Goal: Check status: Check status

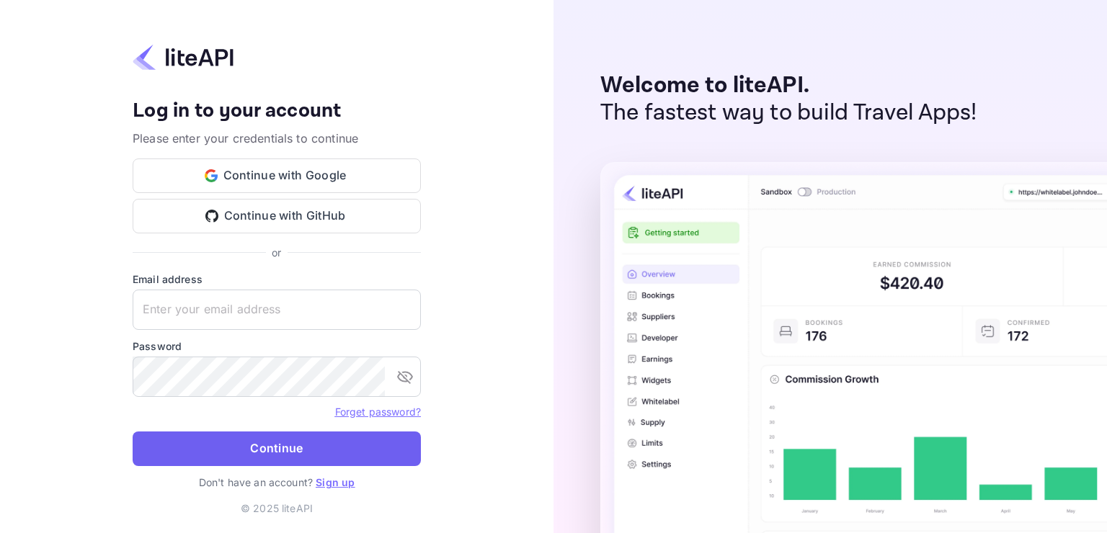
type input "[EMAIL_ADDRESS][DOMAIN_NAME]"
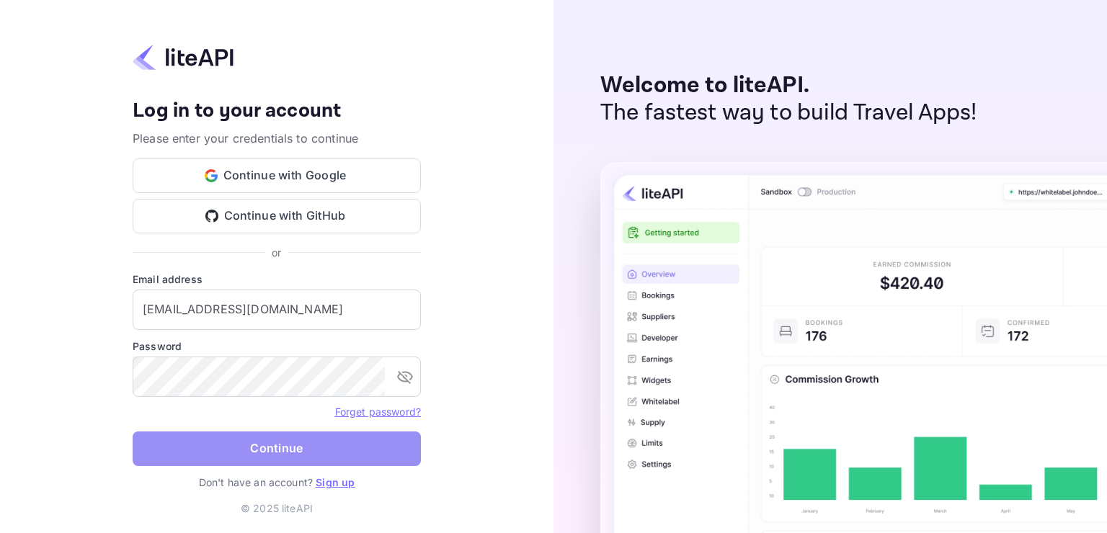
click at [285, 458] on button "Continue" at bounding box center [277, 449] width 288 height 35
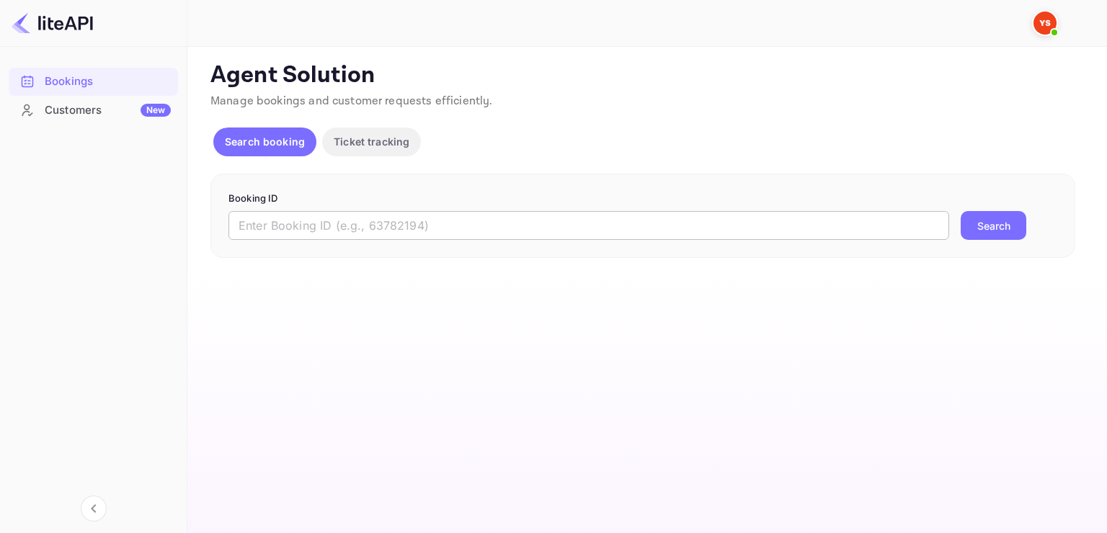
drag, startPoint x: 634, startPoint y: 228, endPoint x: 626, endPoint y: 224, distance: 9.0
click at [632, 229] on input "text" at bounding box center [588, 225] width 721 height 29
paste input "8876260"
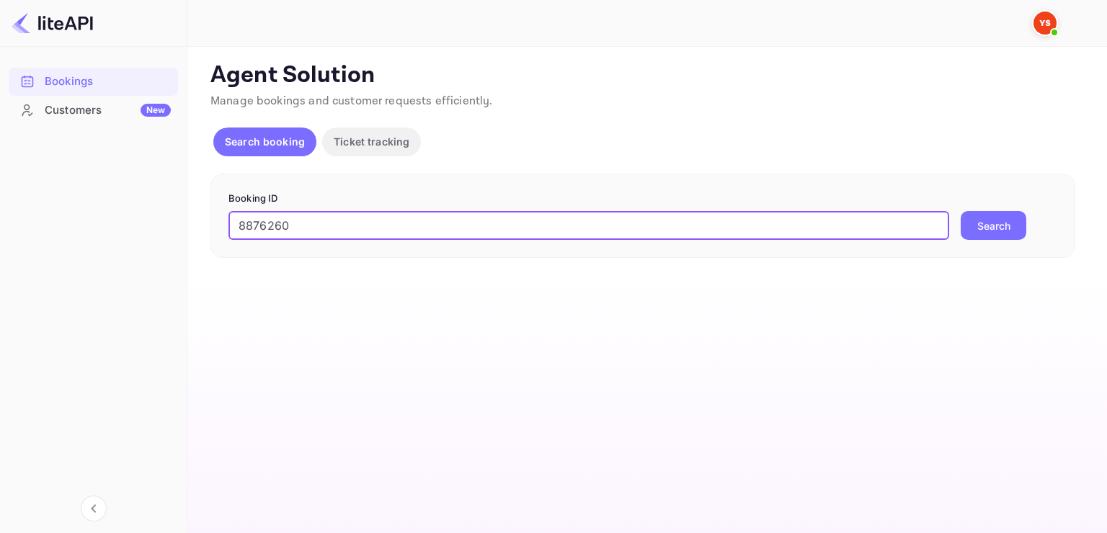
type input "8876260"
click at [961, 211] on button "Search" at bounding box center [994, 225] width 66 height 29
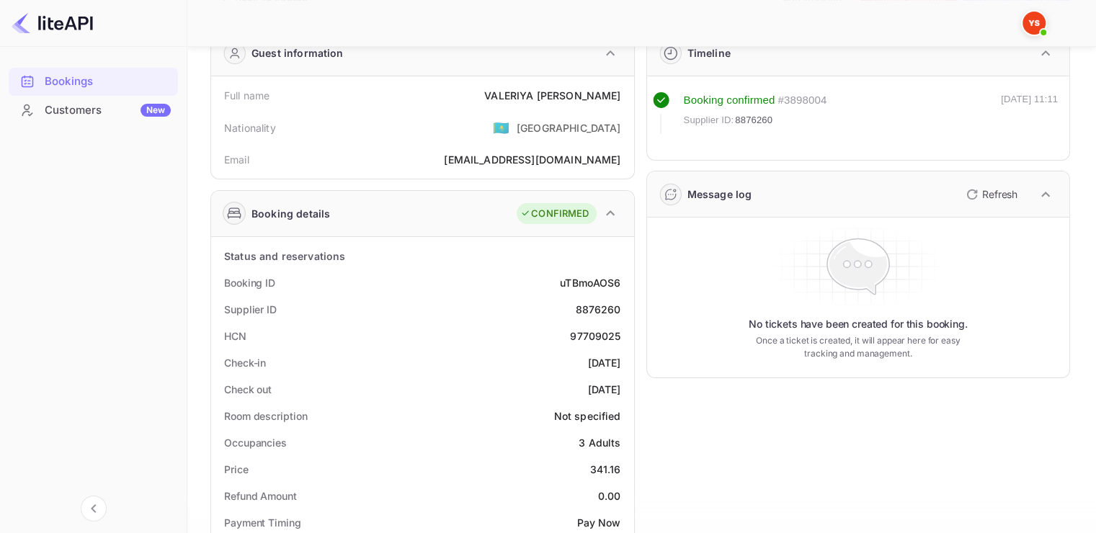
scroll to position [72, 0]
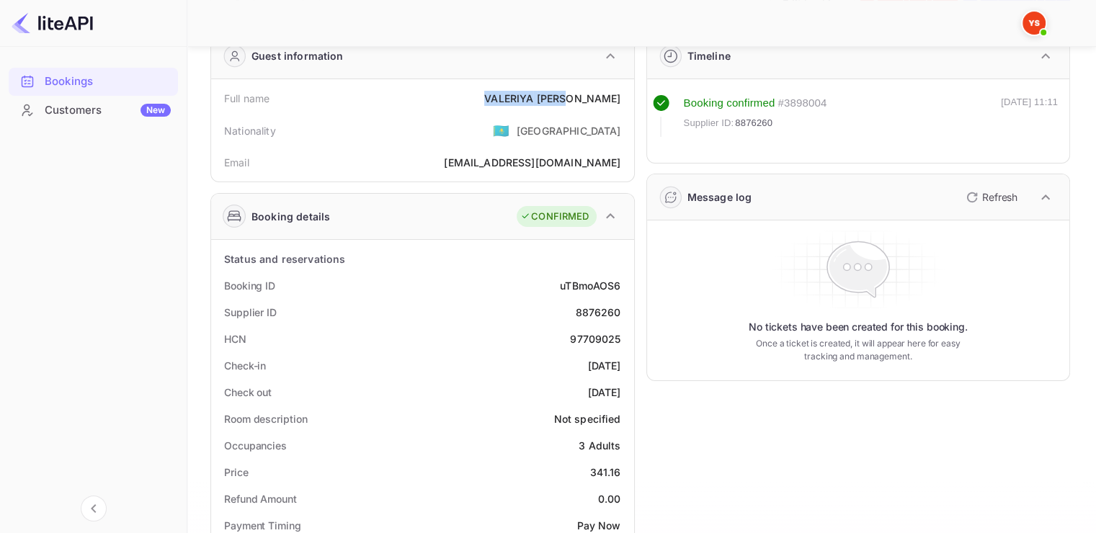
drag, startPoint x: 546, startPoint y: 94, endPoint x: 621, endPoint y: 97, distance: 75.7
click at [621, 97] on div "Full name [PERSON_NAME]" at bounding box center [423, 98] width 412 height 27
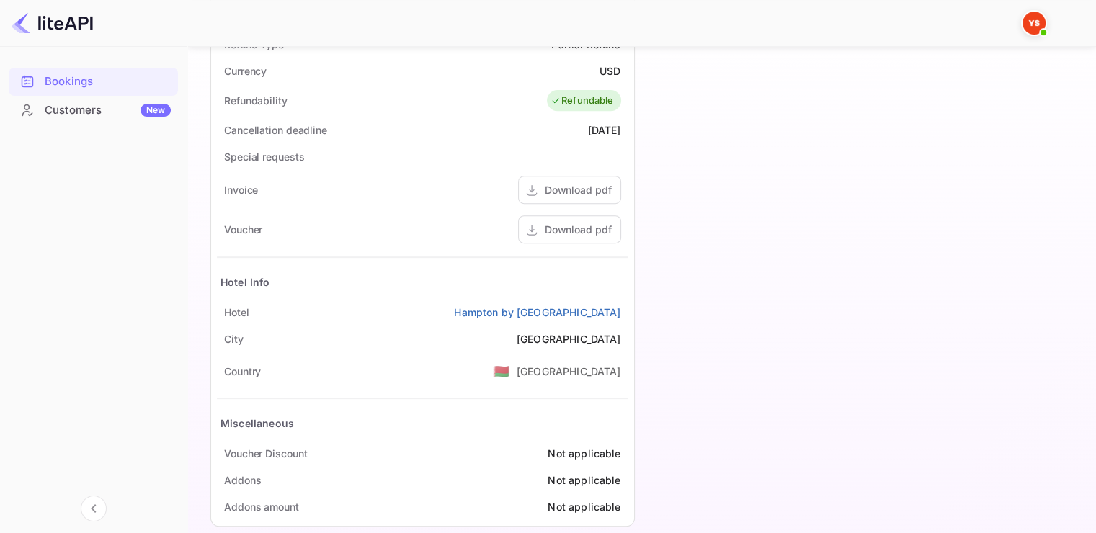
scroll to position [600, 0]
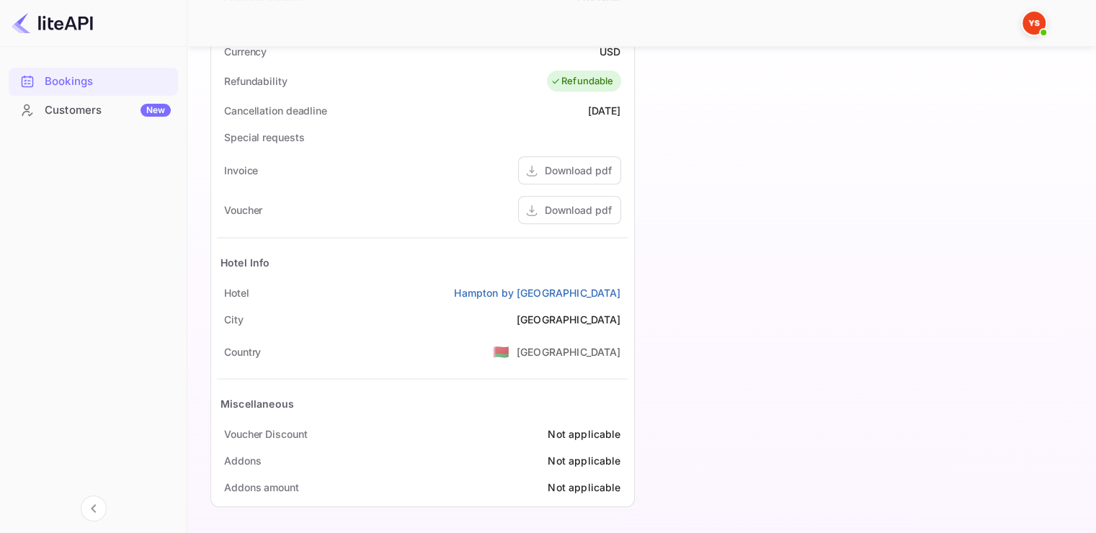
drag, startPoint x: 431, startPoint y: 287, endPoint x: 625, endPoint y: 281, distance: 194.0
click at [625, 281] on div "[GEOGRAPHIC_DATA] by [GEOGRAPHIC_DATA]" at bounding box center [423, 293] width 412 height 27
copy link "Hampton by [GEOGRAPHIC_DATA]"
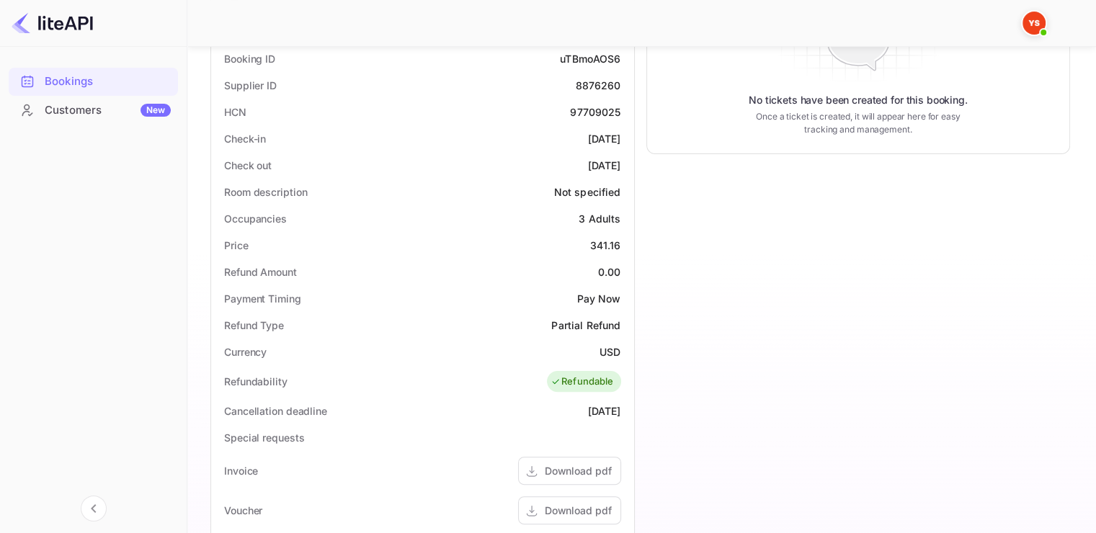
scroll to position [311, 0]
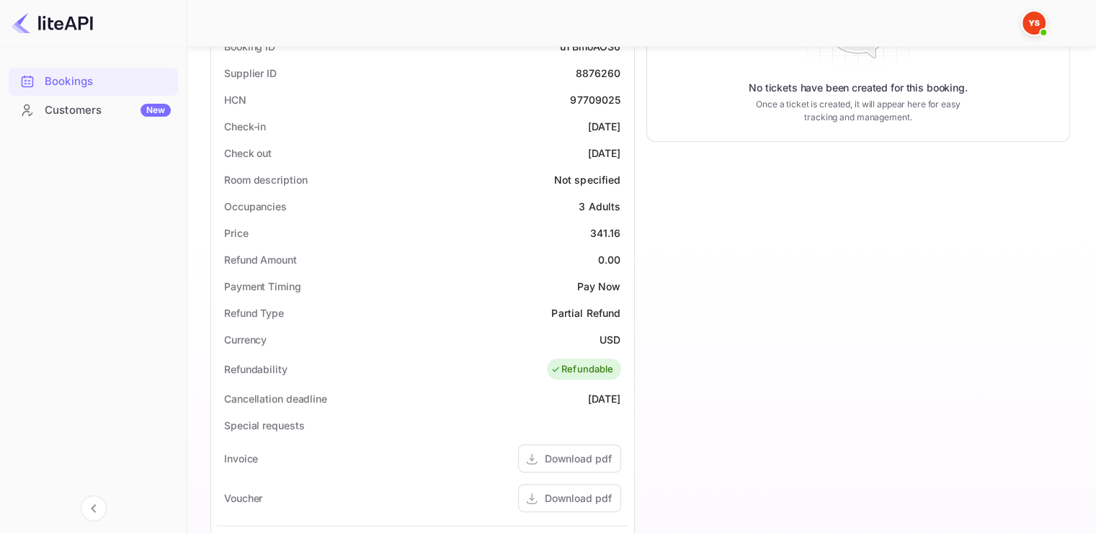
drag, startPoint x: 222, startPoint y: 126, endPoint x: 629, endPoint y: 151, distance: 407.2
click at [629, 151] on div "Status and reservations Booking ID uTBmoAOS6 Supplier ID 8876260 HCN 97709025 C…" at bounding box center [422, 398] width 423 height 794
copy div "Check-in [DATE] Check out [DATE]"
click at [678, 147] on div "Timeline Booking confirmed # 3898004 Supplier ID: 8876260 [DATE] 11:11 Message …" at bounding box center [853, 294] width 436 height 1024
click at [747, 211] on div "Timeline Booking confirmed # 3898004 Supplier ID: 8876260 [DATE] 11:11 Message …" at bounding box center [853, 294] width 436 height 1024
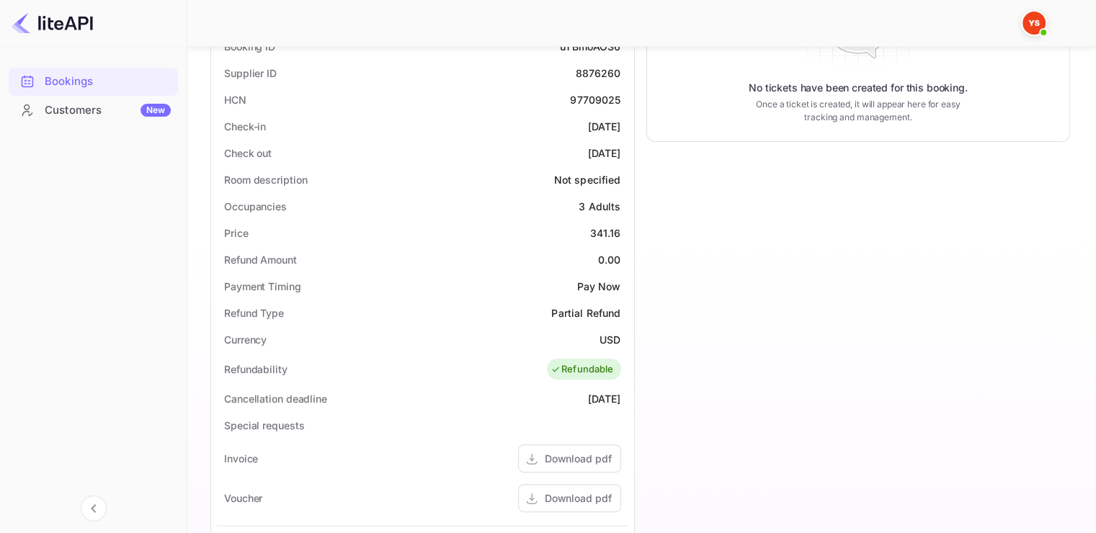
click at [790, 289] on div "Timeline Booking confirmed # 3898004 Supplier ID: 8876260 [DATE] 11:11 Message …" at bounding box center [853, 294] width 436 height 1024
